Goal: Communication & Community: Answer question/provide support

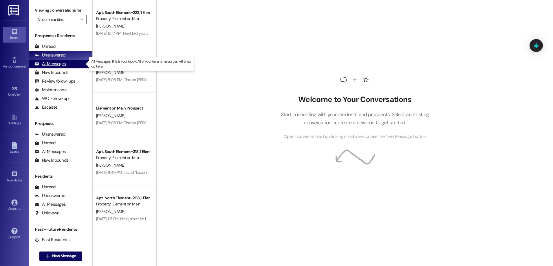
click at [52, 62] on div "All Messages" at bounding box center [50, 64] width 31 height 6
